Goal: Task Accomplishment & Management: Use online tool/utility

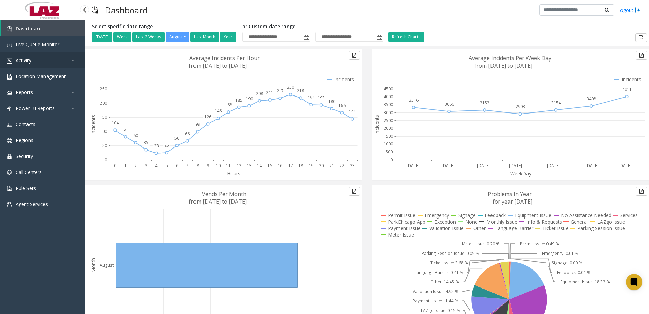
click at [25, 60] on span "Activity" at bounding box center [24, 60] width 16 height 6
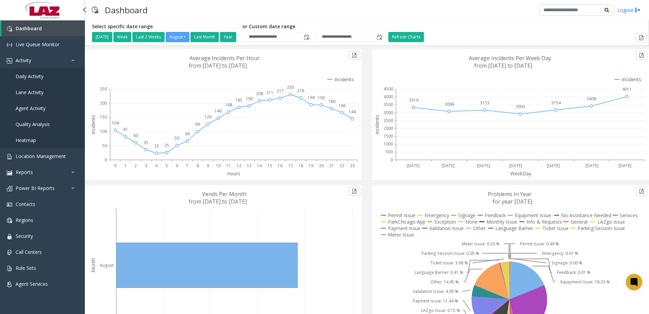
click at [34, 76] on span "Daily Activity" at bounding box center [30, 76] width 28 height 6
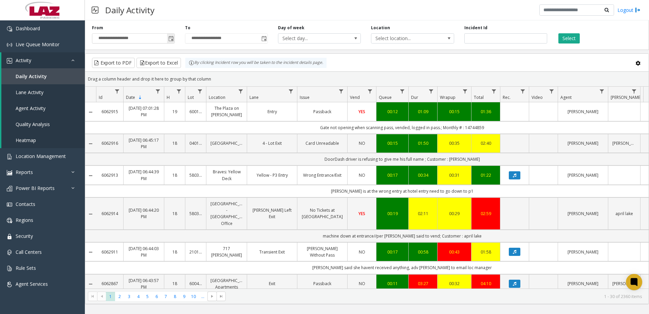
click at [171, 40] on span "Toggle popup" at bounding box center [170, 38] width 5 height 5
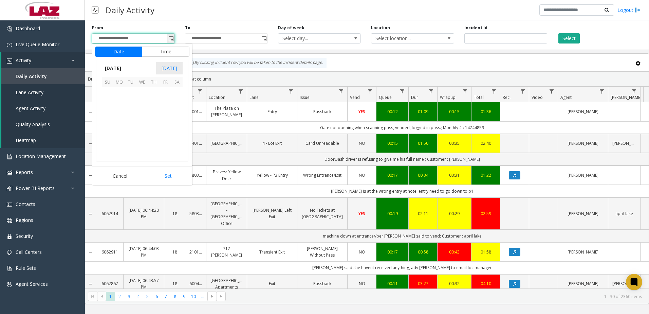
scroll to position [121800, 0]
click at [118, 116] on span "11" at bounding box center [119, 116] width 12 height 12
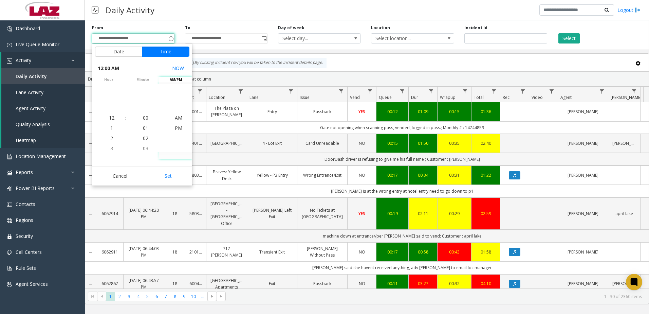
drag, startPoint x: 173, startPoint y: 179, endPoint x: 177, endPoint y: 172, distance: 7.9
click at [173, 179] on button "Set" at bounding box center [168, 175] width 43 height 15
type input "**********"
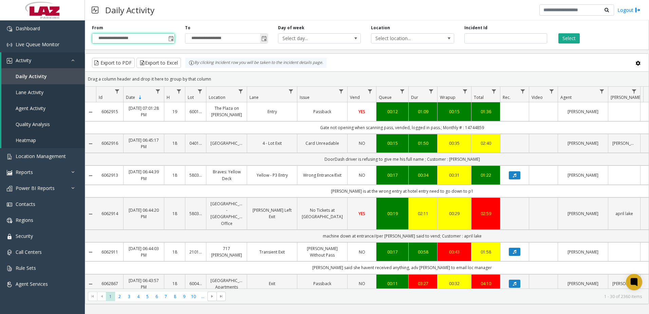
click at [264, 39] on span "Toggle popup" at bounding box center [263, 38] width 5 height 5
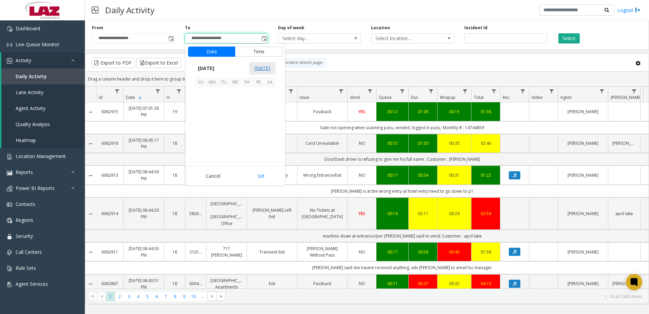
scroll to position [10, 0]
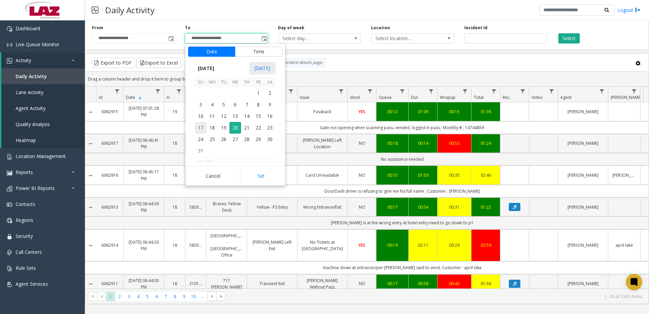
click at [202, 130] on span "17" at bounding box center [201, 128] width 12 height 12
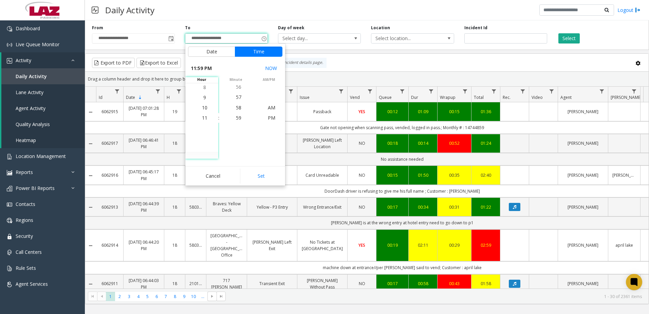
click at [255, 168] on div "Cancel Set" at bounding box center [235, 175] width 100 height 19
click at [259, 175] on button "Set" at bounding box center [261, 175] width 43 height 15
type input "**********"
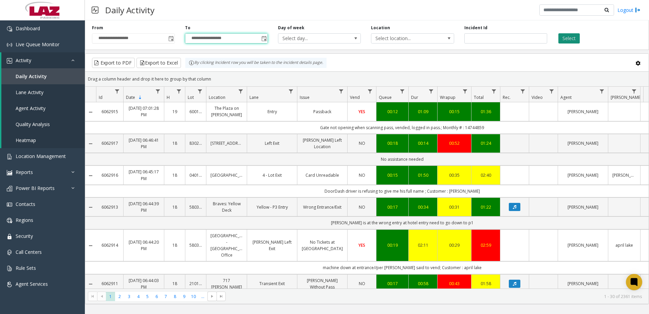
click at [567, 38] on button "Select" at bounding box center [569, 38] width 21 height 10
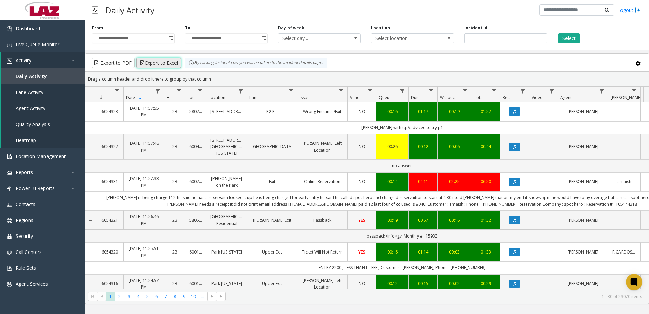
click at [157, 63] on button "Export to Excel" at bounding box center [159, 63] width 44 height 10
